Goal: Navigation & Orientation: Find specific page/section

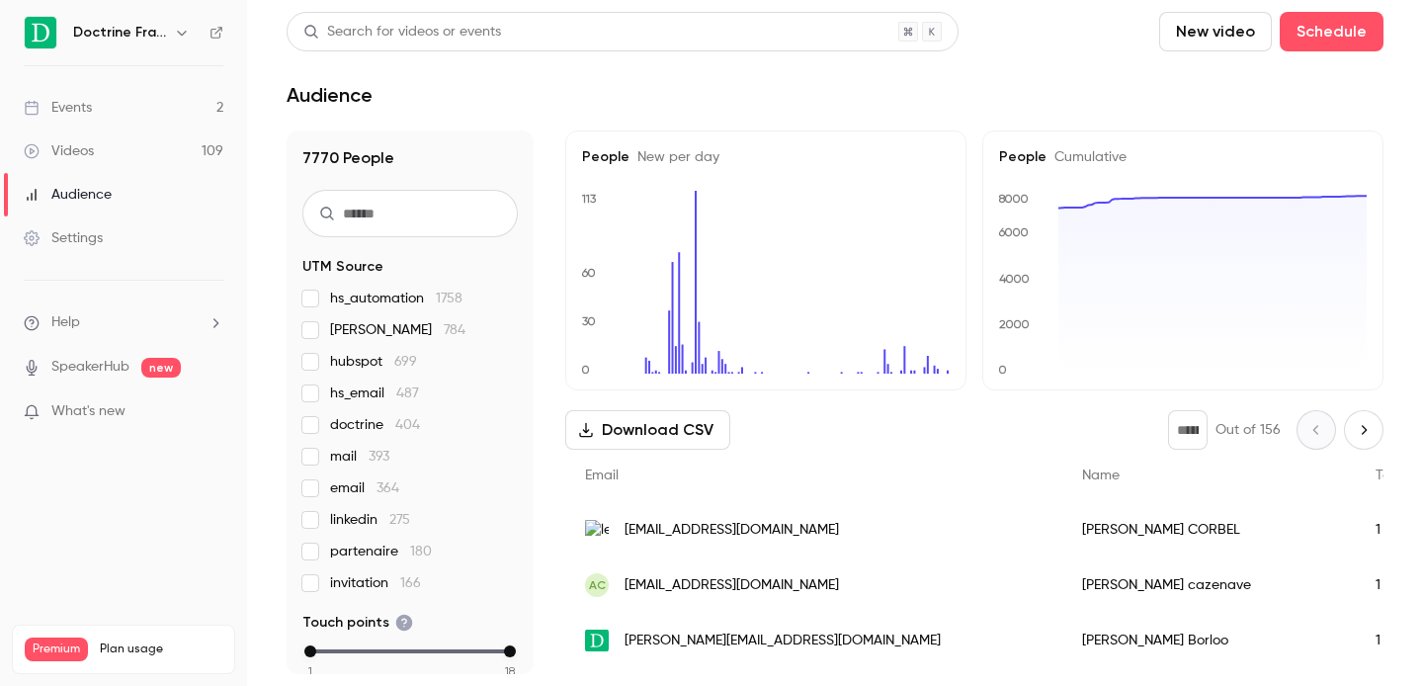
click at [183, 24] on button "button" at bounding box center [182, 33] width 24 height 24
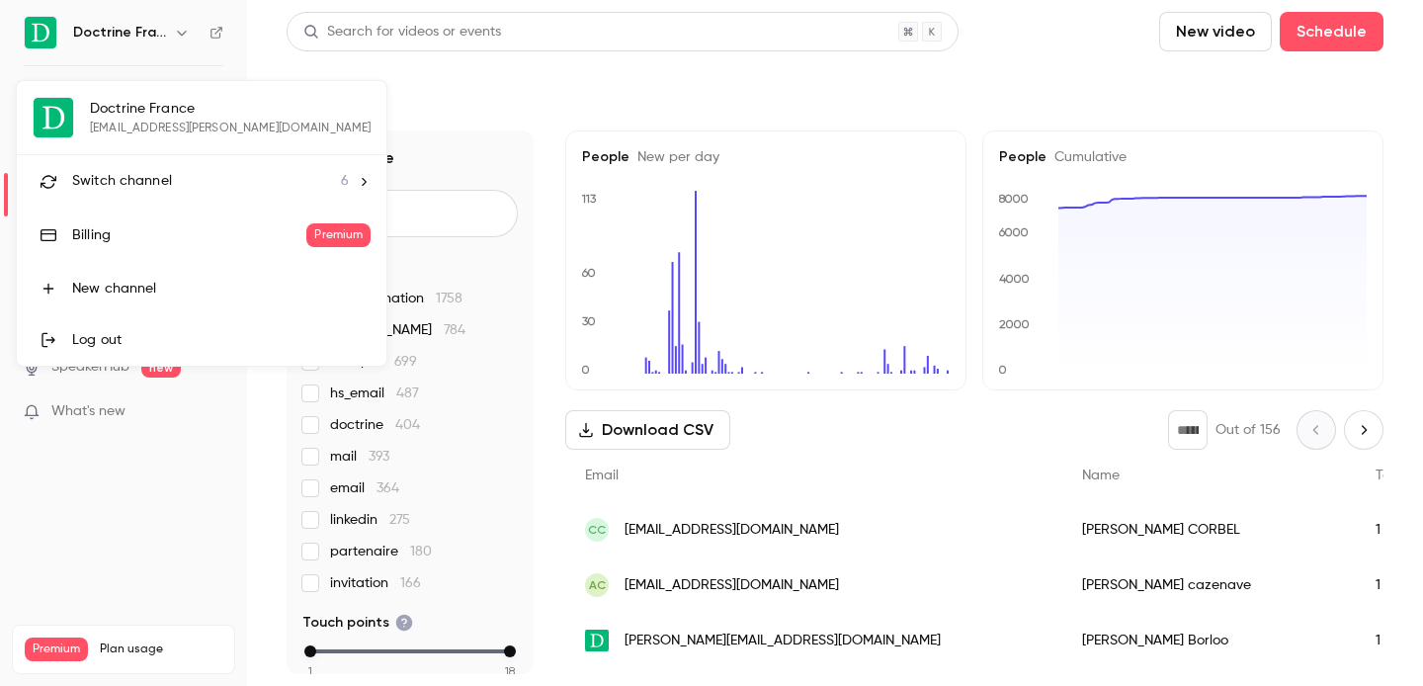
click at [122, 174] on span "Switch channel" at bounding box center [122, 181] width 100 height 21
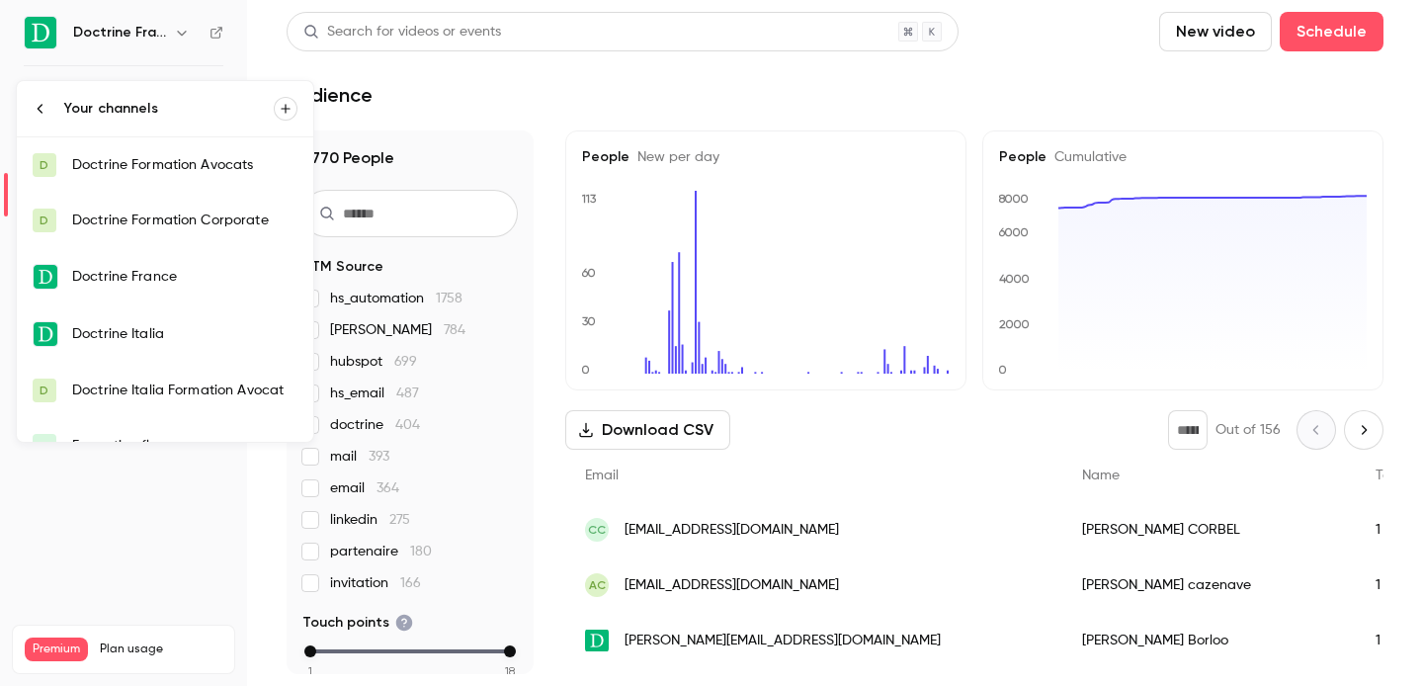
click at [177, 171] on div "Doctrine Formation Avocats" at bounding box center [184, 165] width 225 height 20
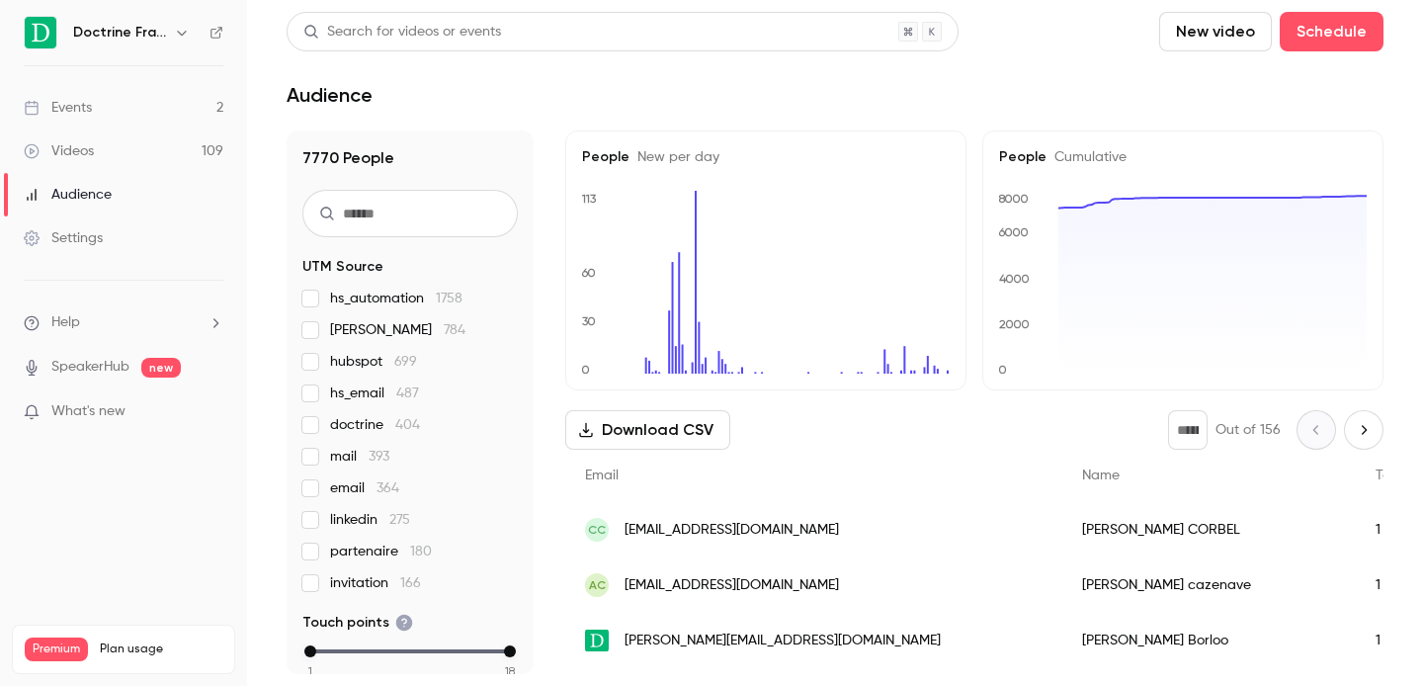
click at [182, 27] on icon "button" at bounding box center [182, 33] width 16 height 16
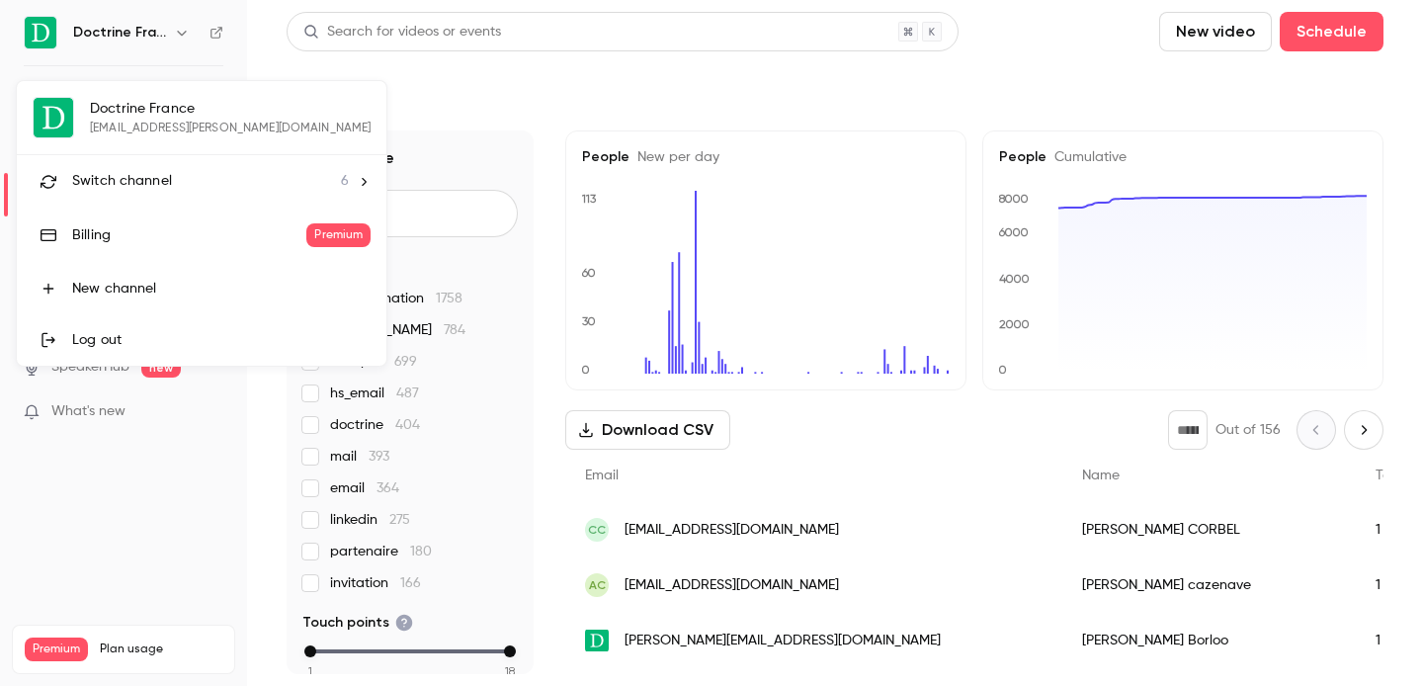
click at [116, 177] on span "Switch channel" at bounding box center [122, 181] width 100 height 21
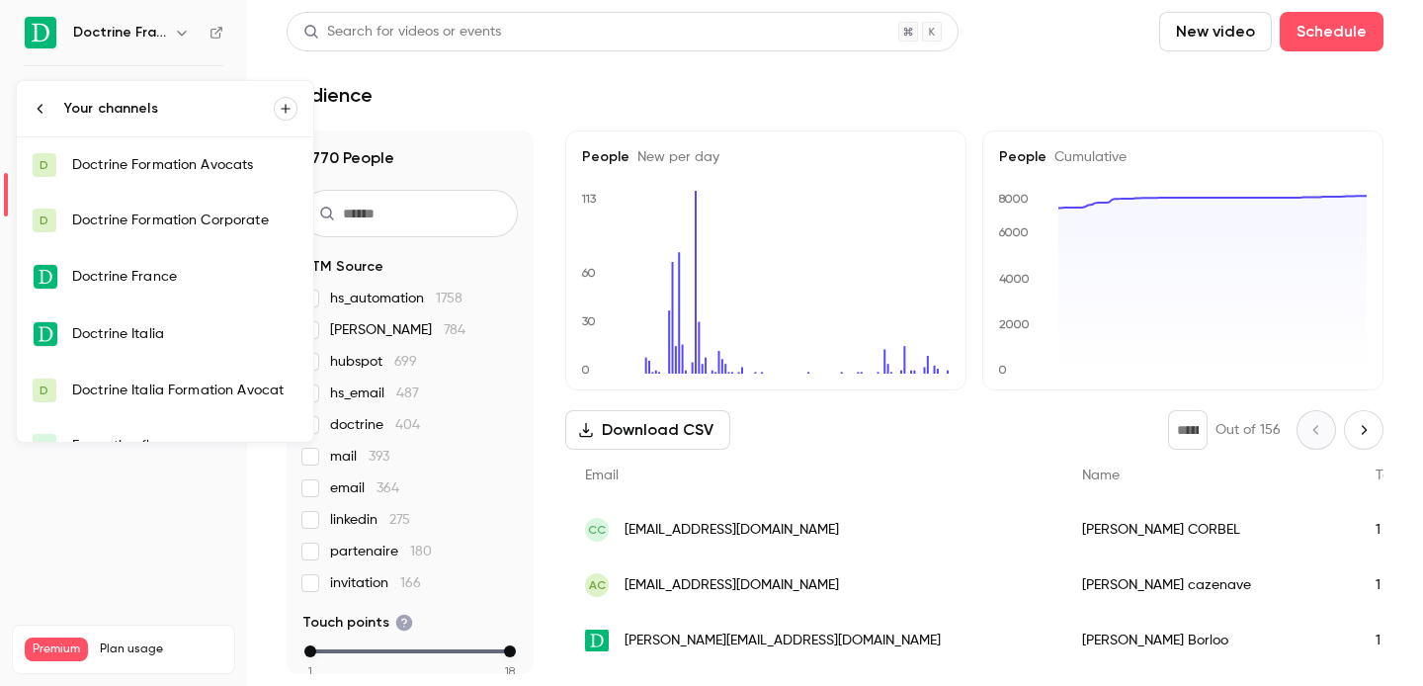
click at [170, 167] on div "Doctrine Formation Avocats" at bounding box center [184, 165] width 225 height 20
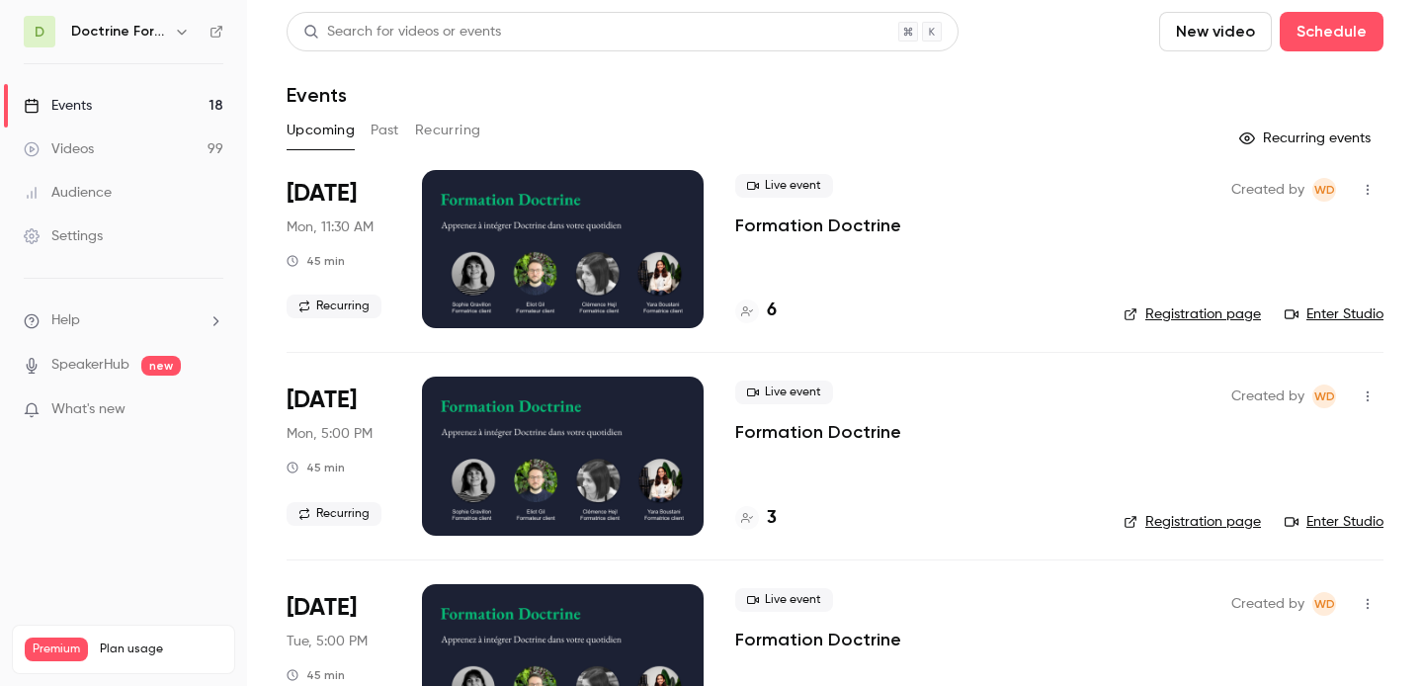
click at [1344, 315] on link "Enter Studio" at bounding box center [1334, 314] width 99 height 20
